Goal: Transaction & Acquisition: Purchase product/service

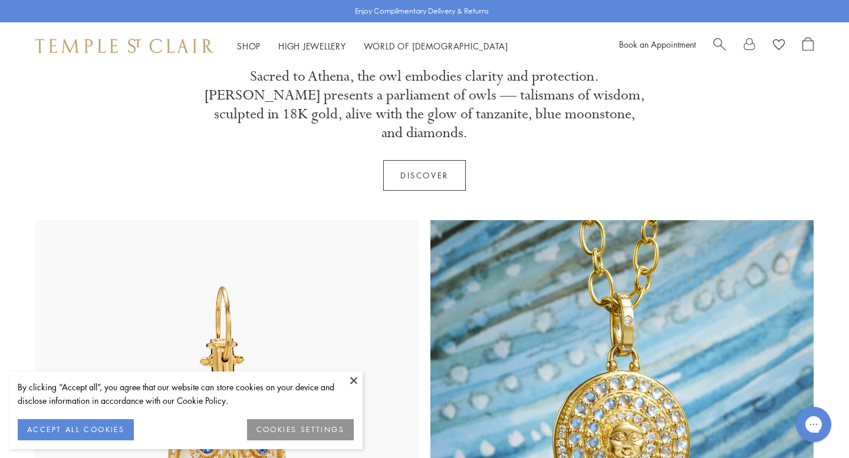
scroll to position [626, 0]
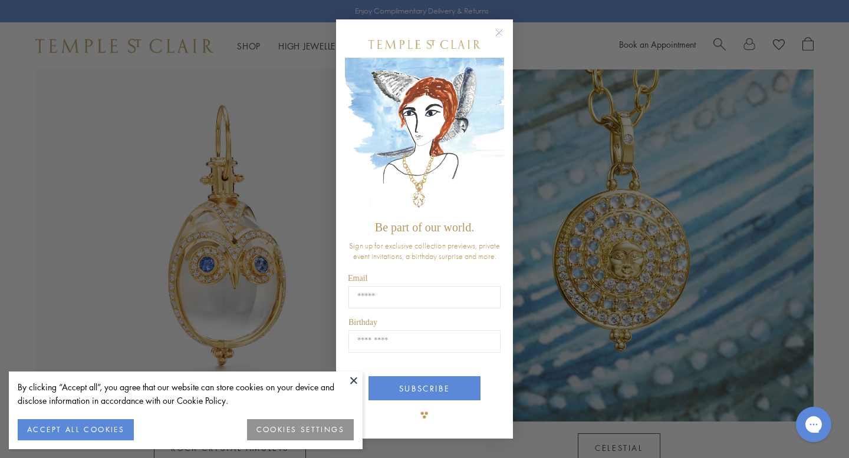
click at [499, 30] on circle "Close dialog" at bounding box center [499, 33] width 14 height 14
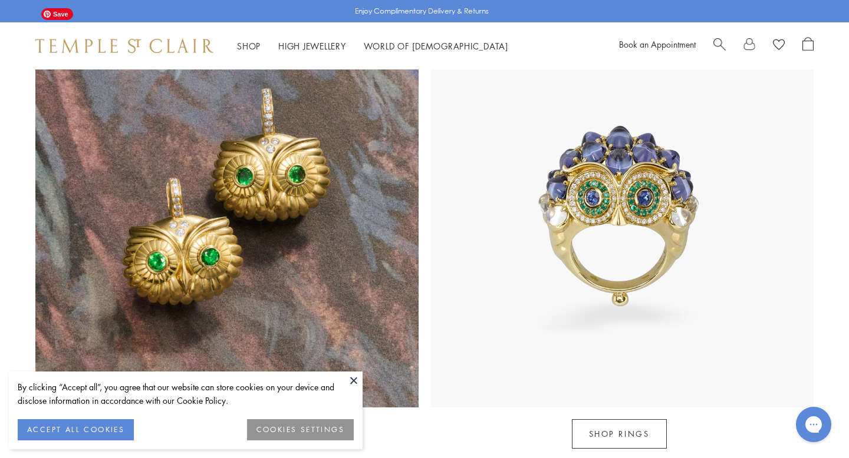
scroll to position [1124, 0]
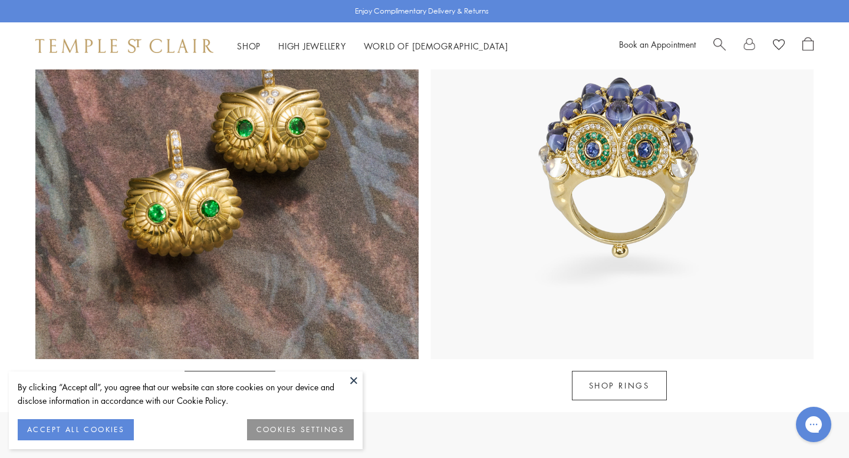
click at [348, 378] on button at bounding box center [354, 381] width 18 height 18
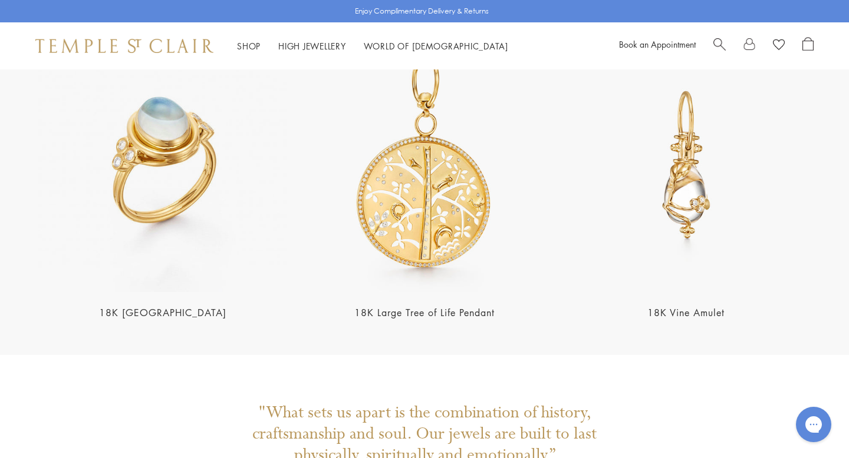
scroll to position [2366, 0]
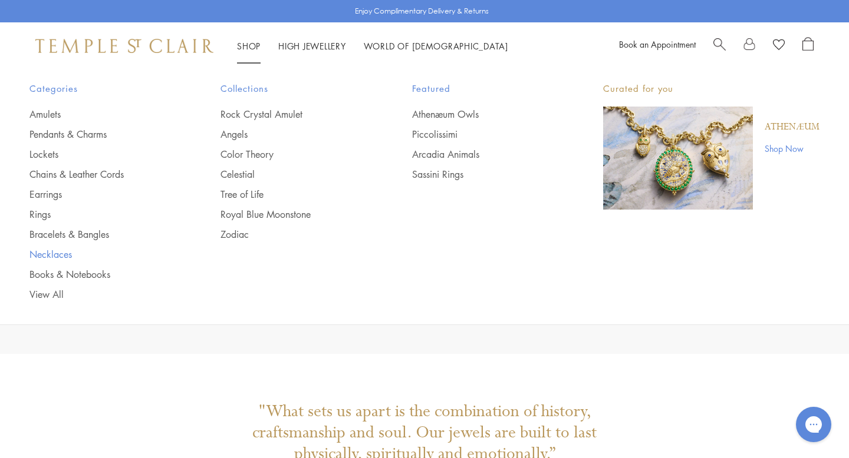
click at [60, 256] on link "Necklaces" at bounding box center [101, 254] width 144 height 13
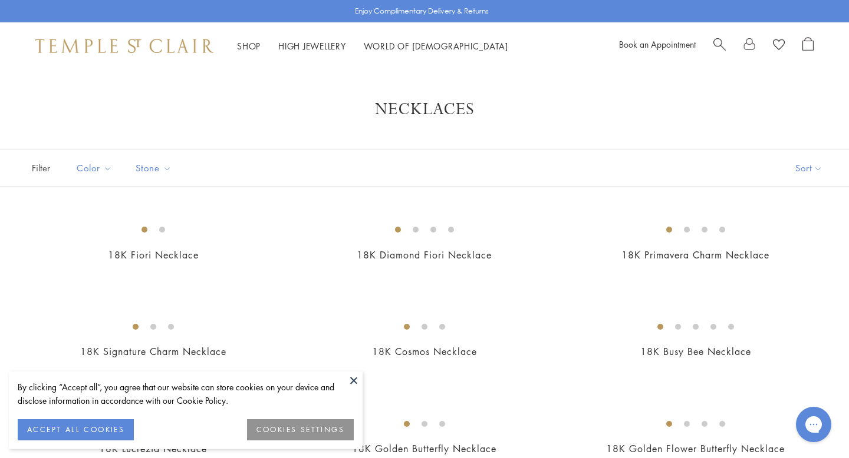
click at [351, 378] on button at bounding box center [354, 381] width 18 height 18
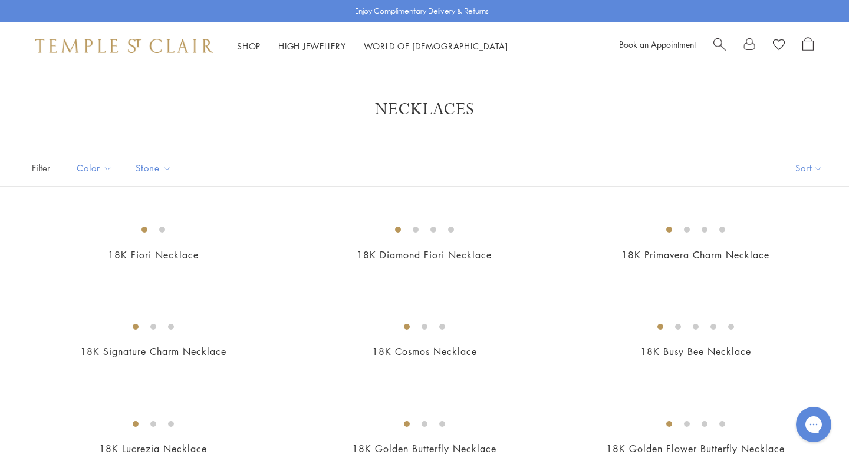
click at [718, 41] on span "Search" at bounding box center [719, 43] width 12 height 12
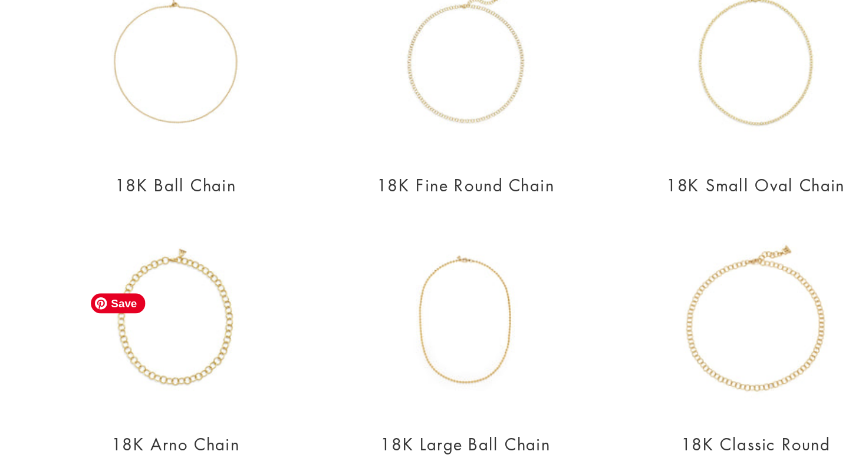
scroll to position [144, 0]
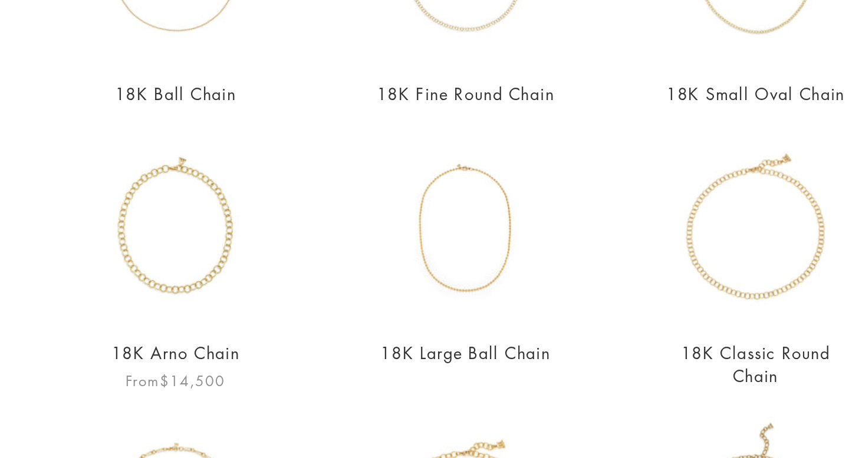
type input "*****"
click at [168, 317] on link "18K Arno Chain" at bounding box center [175, 318] width 75 height 13
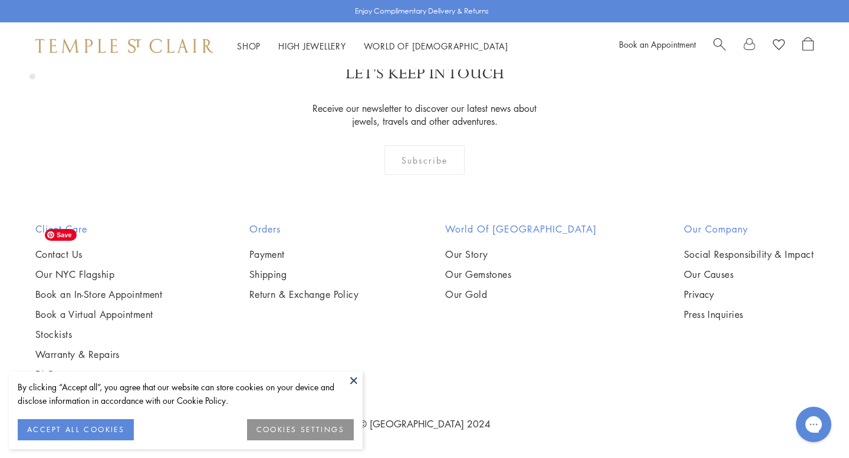
scroll to position [1346, 0]
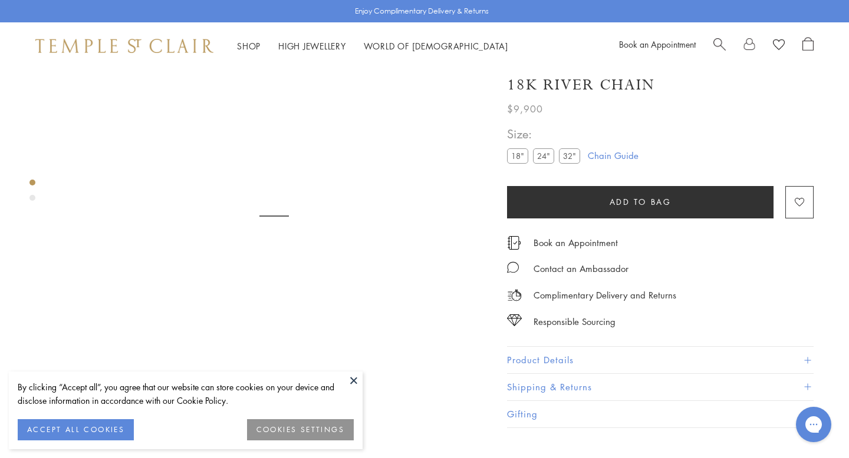
scroll to position [70, 0]
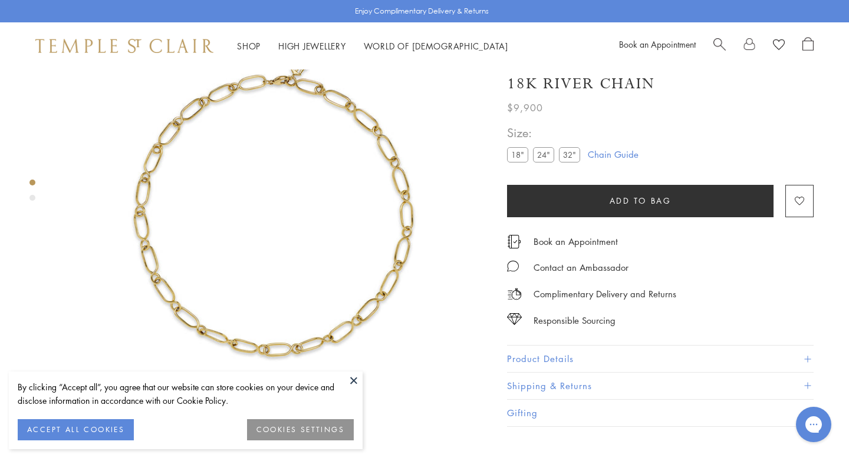
click at [52, 431] on button "ACCEPT ALL COOKIES" at bounding box center [76, 430] width 116 height 21
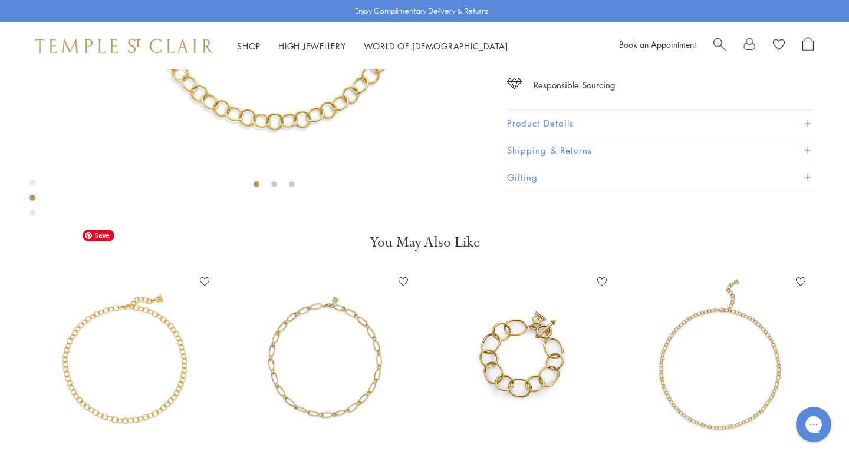
scroll to position [307, 0]
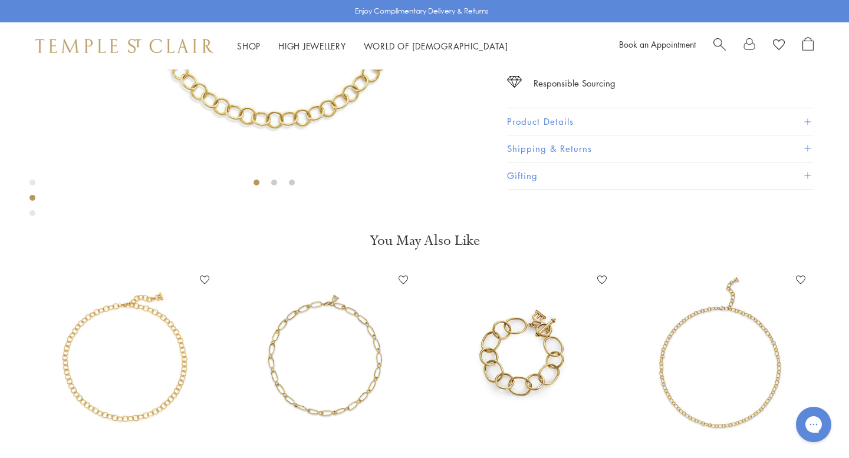
click at [507, 136] on button "Product Details" at bounding box center [660, 122] width 306 height 27
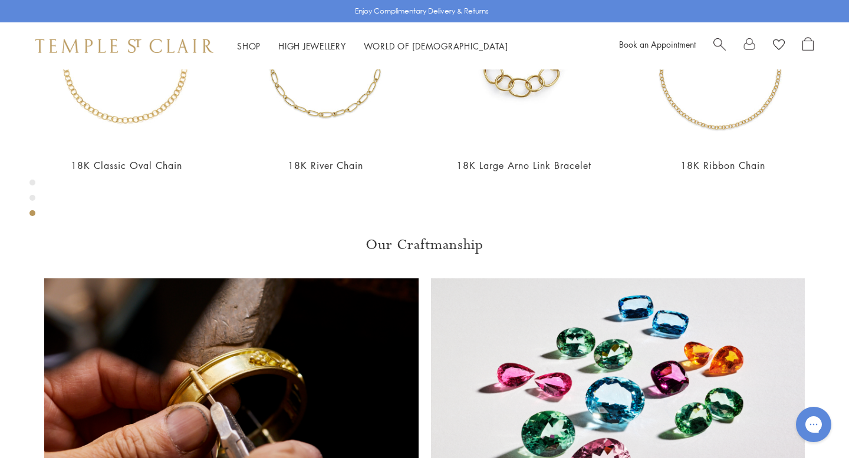
scroll to position [840, 0]
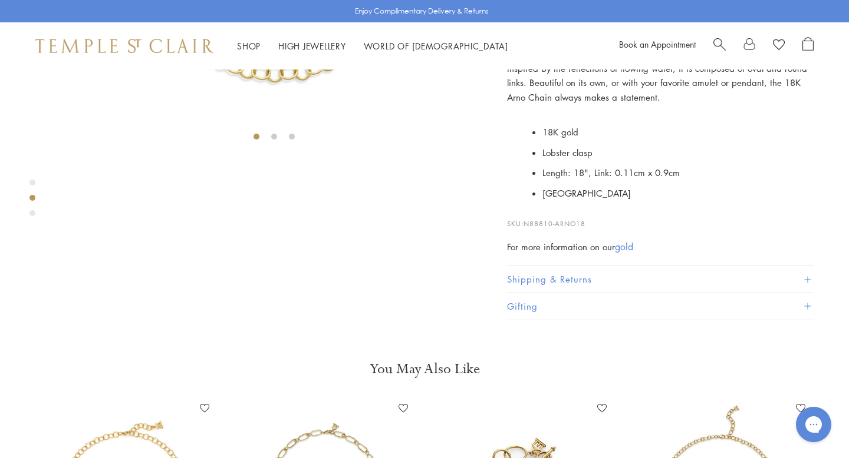
scroll to position [345, 0]
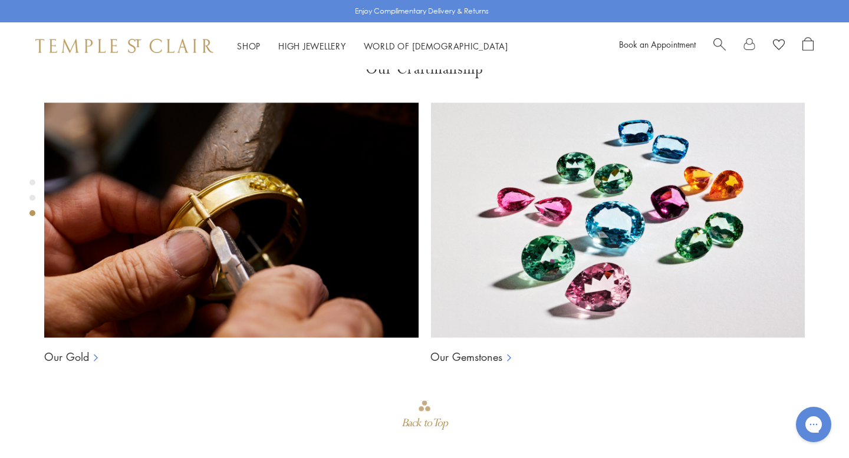
scroll to position [941, 0]
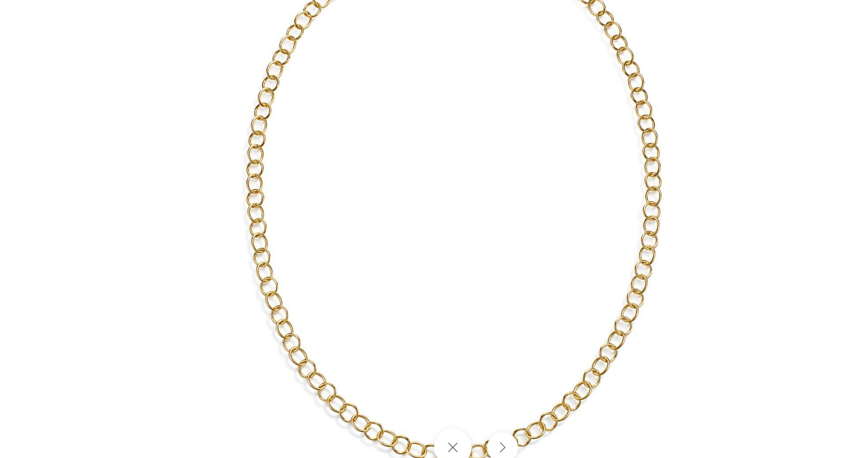
click at [425, 411] on button at bounding box center [424, 413] width 32 height 32
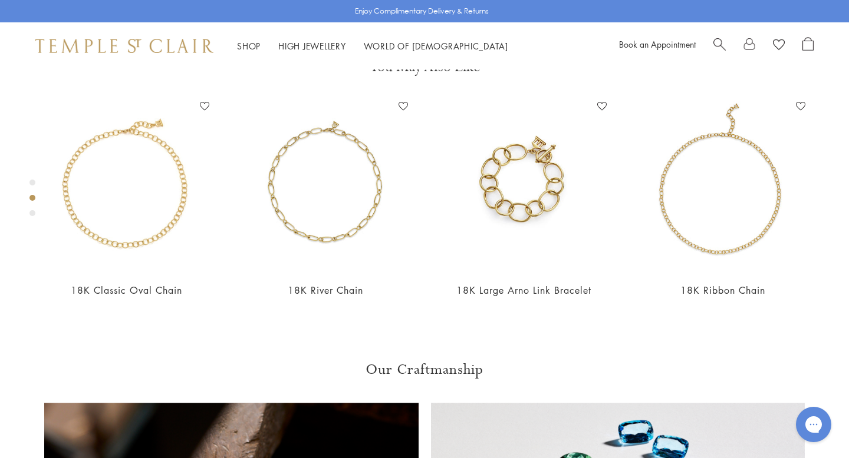
scroll to position [645, 0]
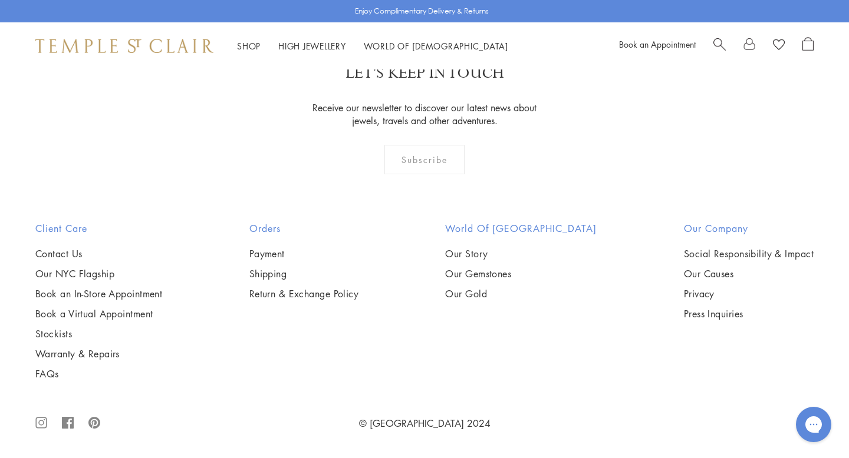
scroll to position [2009, 0]
click at [490, 260] on link "Our Story" at bounding box center [520, 253] width 151 height 13
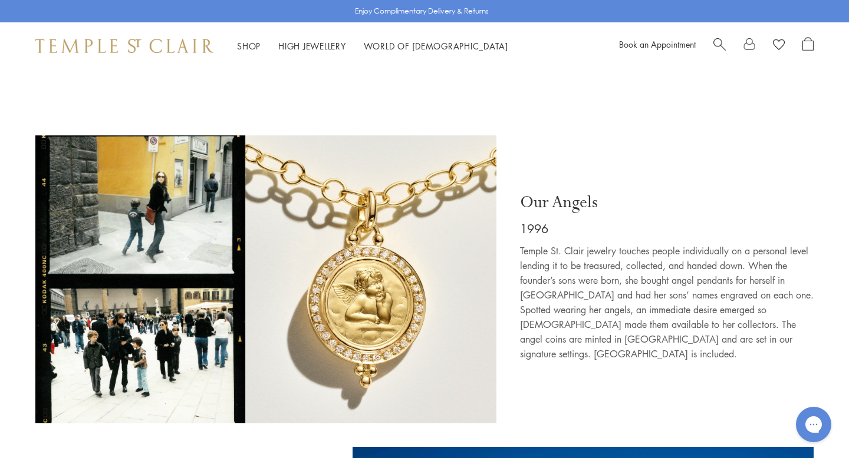
scroll to position [1698, 0]
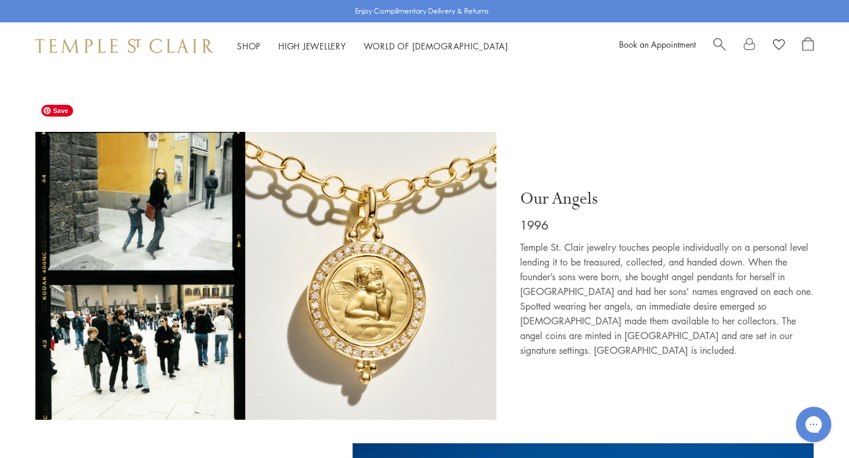
click at [179, 198] on img at bounding box center [265, 276] width 461 height 288
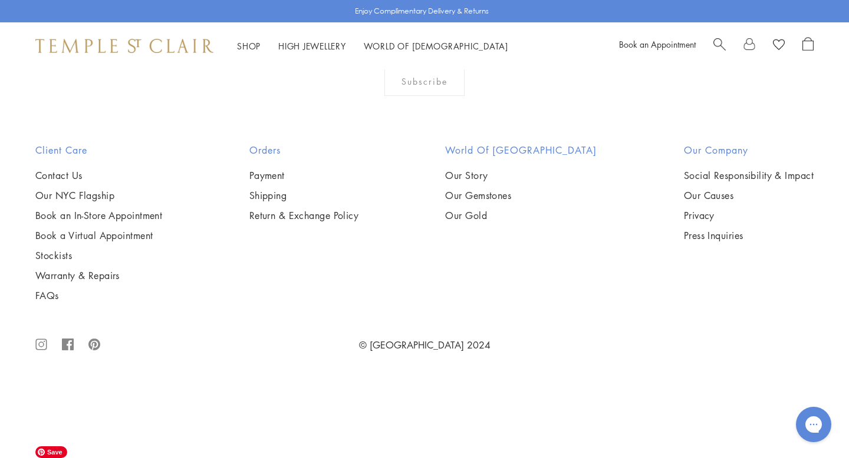
scroll to position [1237, 0]
click at [0, 0] on img at bounding box center [0, 0] width 0 height 0
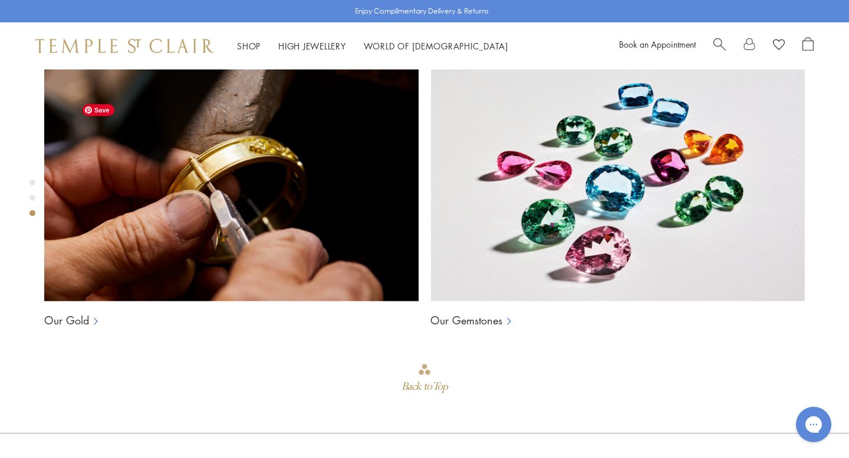
scroll to position [832, 0]
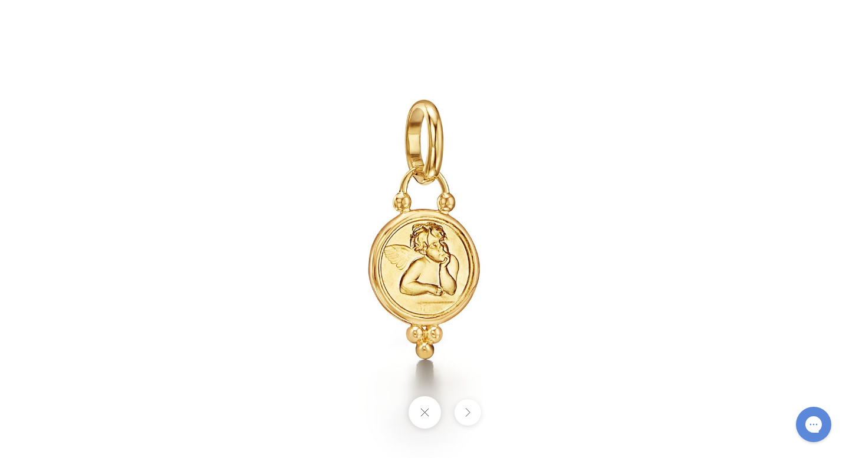
click at [463, 412] on button at bounding box center [467, 413] width 27 height 27
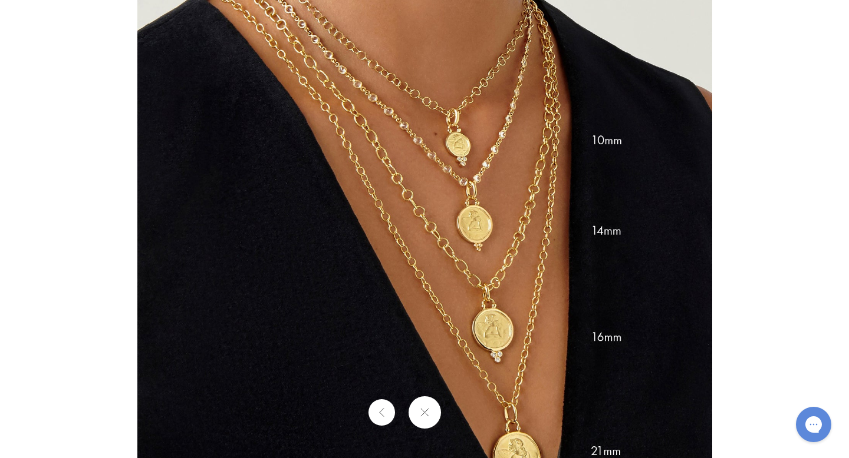
click at [462, 412] on div at bounding box center [424, 413] width 849 height 32
click at [421, 413] on button at bounding box center [424, 413] width 32 height 32
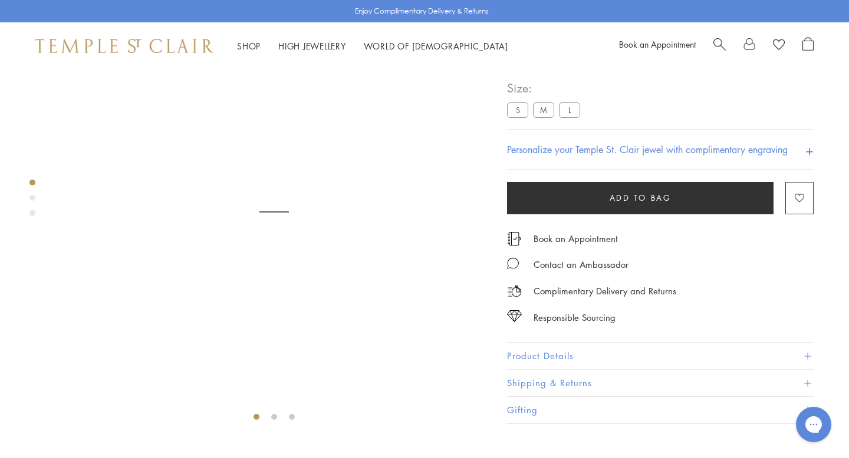
scroll to position [70, 0]
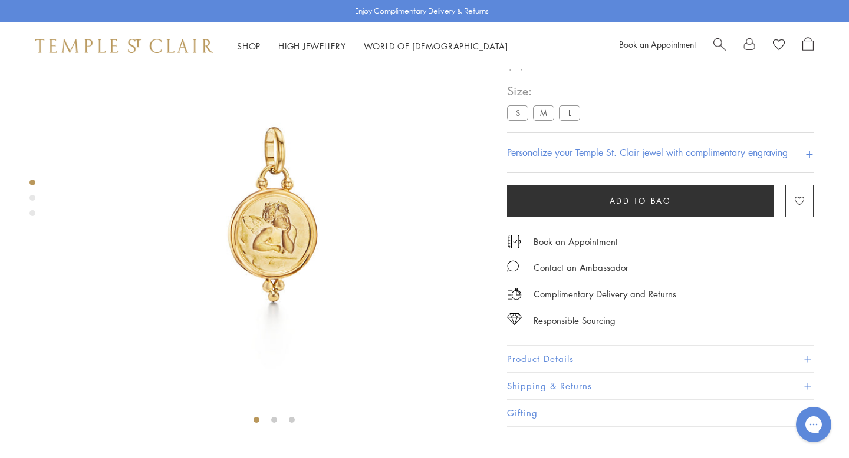
click at [565, 120] on label "L" at bounding box center [569, 112] width 21 height 15
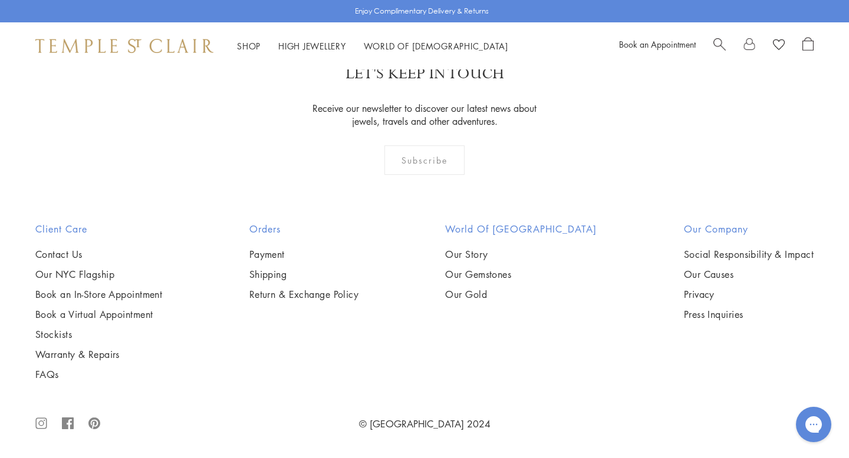
scroll to position [2095, 0]
click at [500, 270] on link "Our Gemstones" at bounding box center [520, 274] width 151 height 13
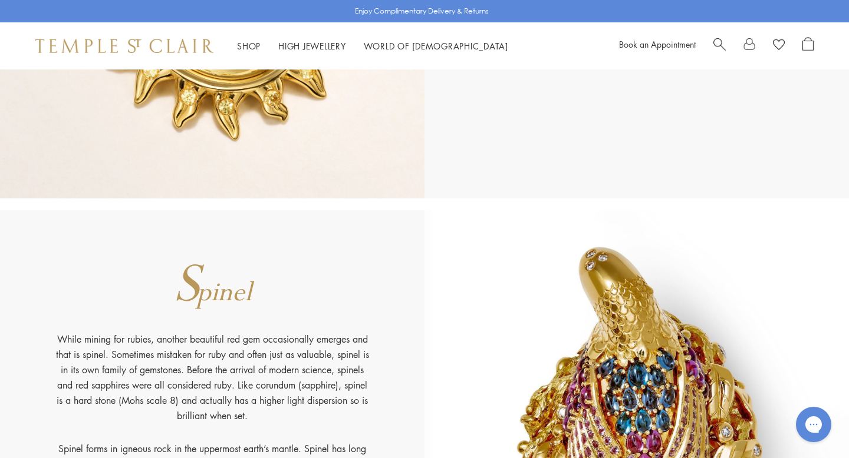
scroll to position [10716, 0]
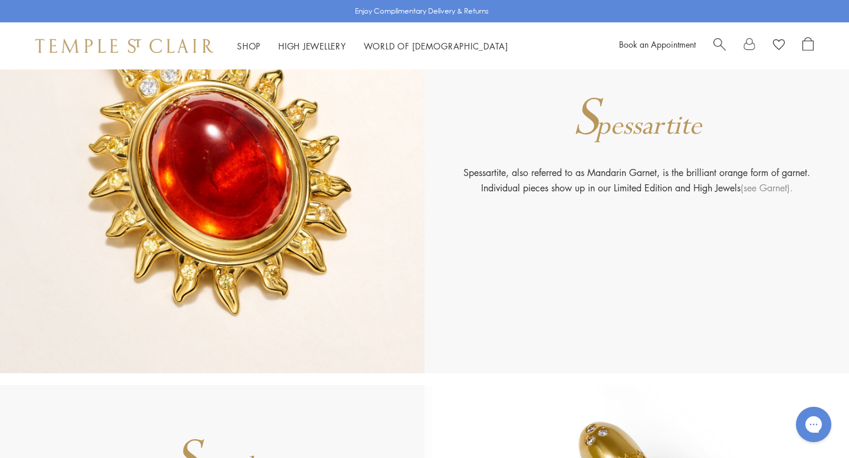
click at [764, 187] on link "(see Garnet)." at bounding box center [766, 187] width 52 height 13
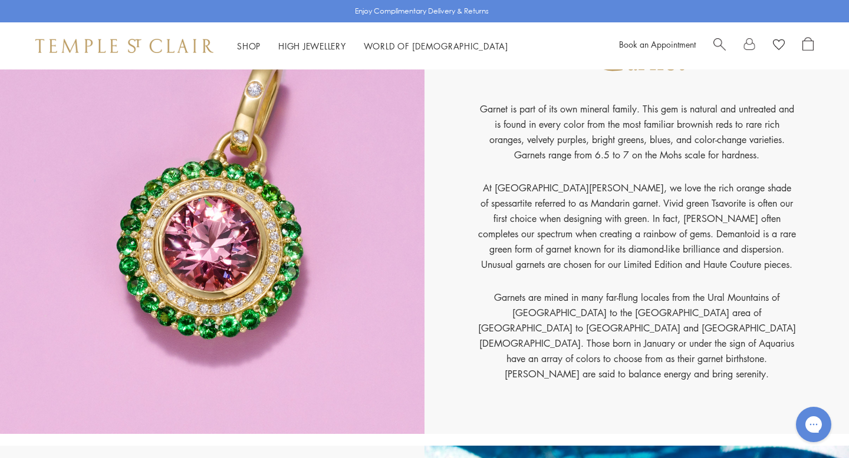
scroll to position [3320, 0]
